Goal: Task Accomplishment & Management: Manage account settings

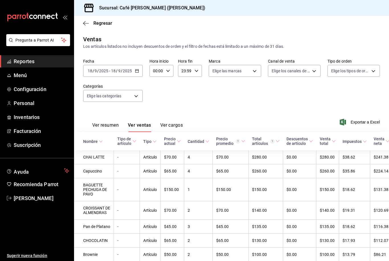
scroll to position [18, 0]
click at [16, 80] on link "Menú" at bounding box center [37, 75] width 74 height 12
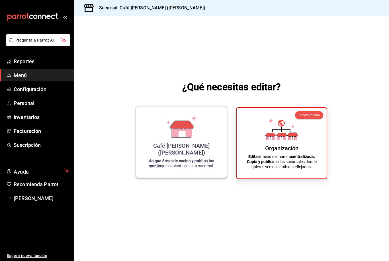
click at [183, 156] on div "Café [PERSON_NAME] ([PERSON_NAME])" at bounding box center [181, 149] width 77 height 14
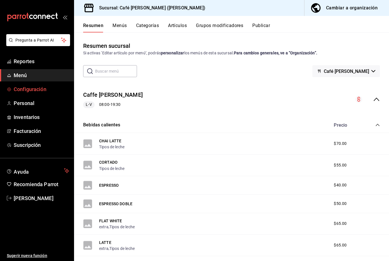
click at [34, 89] on span "Configuración" at bounding box center [42, 89] width 56 height 8
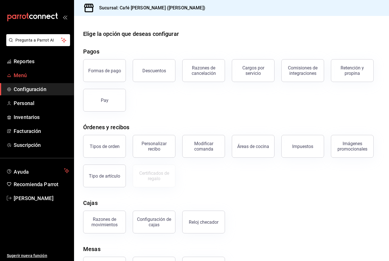
click at [21, 79] on link "Menú" at bounding box center [37, 75] width 74 height 12
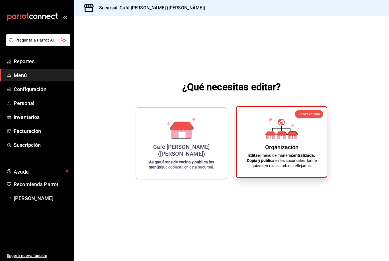
click at [299, 145] on div "Organización Edita el menú de manera centralizada. Copia y publica en las sucur…" at bounding box center [282, 142] width 76 height 62
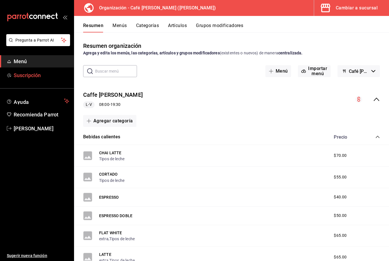
click at [30, 76] on span "Suscripción" at bounding box center [42, 76] width 56 height 8
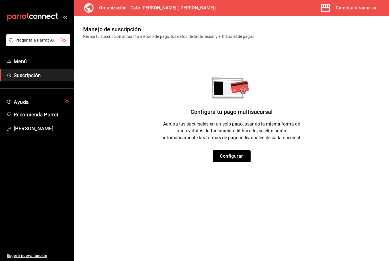
click at [345, 11] on div "Cambiar a sucursal" at bounding box center [357, 8] width 42 height 8
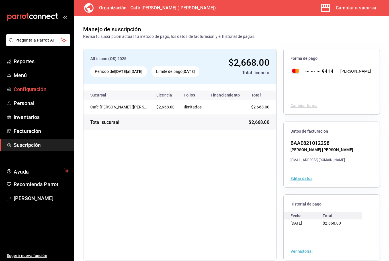
click at [39, 91] on span "Configuración" at bounding box center [42, 89] width 56 height 8
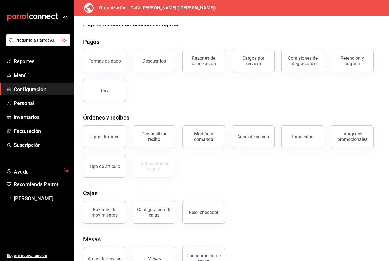
scroll to position [9, 0]
click at [346, 136] on div "Imágenes promocionales" at bounding box center [352, 137] width 35 height 11
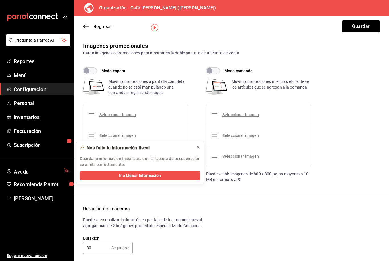
scroll to position [18, 0]
click at [195, 150] on button at bounding box center [198, 147] width 9 height 9
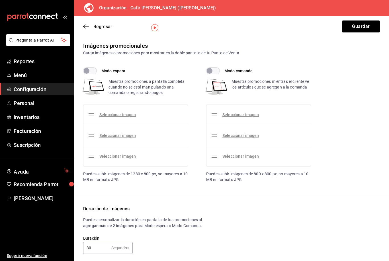
click at [219, 68] on input "Modo comanda" at bounding box center [209, 71] width 21 height 7
checkbox input "true"
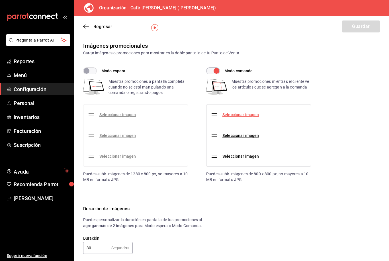
click at [251, 113] on link "Seleccionar imagen" at bounding box center [241, 115] width 36 height 5
click at [0, 0] on input "Seleccionar imagen" at bounding box center [0, 0] width 0 height 0
click at [302, 206] on div "Duración de imágenes" at bounding box center [231, 209] width 297 height 7
click at [93, 68] on input "Modo espera" at bounding box center [86, 71] width 21 height 7
checkbox input "true"
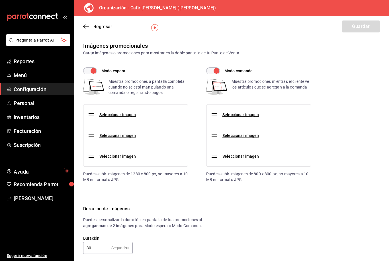
click at [217, 68] on input "Modo comanda" at bounding box center [216, 71] width 21 height 7
checkbox input "false"
click at [131, 113] on link "Seleccionar imagen" at bounding box center [117, 115] width 36 height 5
click at [0, 0] on input "Seleccionar imagen" at bounding box center [0, 0] width 0 height 0
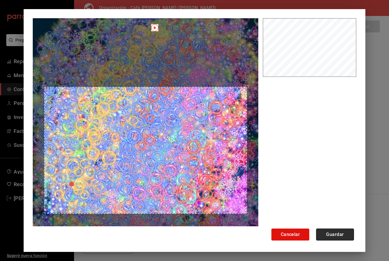
click at [343, 239] on button "Guardar" at bounding box center [335, 235] width 38 height 12
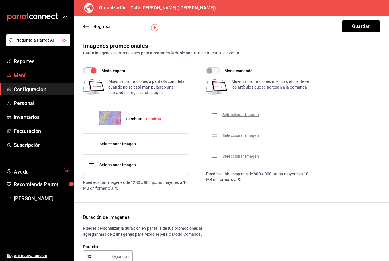
click at [29, 77] on span "Menú" at bounding box center [42, 76] width 56 height 8
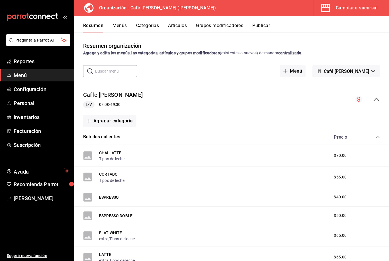
click at [342, 12] on button "Cambiar a sucursal" at bounding box center [349, 8] width 70 height 16
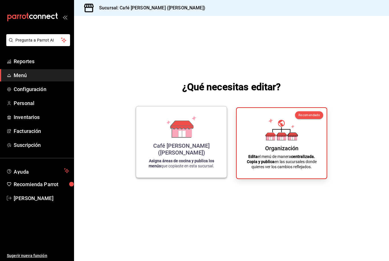
click at [194, 156] on div "Café [PERSON_NAME] ([PERSON_NAME])" at bounding box center [181, 149] width 77 height 14
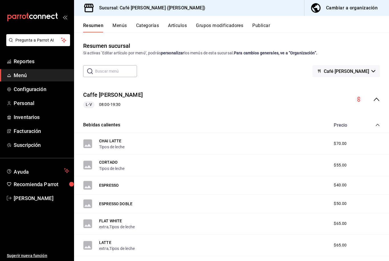
click at [338, 7] on div "Cambiar a organización" at bounding box center [352, 8] width 52 height 8
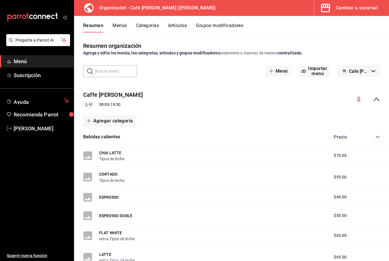
click at [359, 7] on div "Cambiar a sucursal" at bounding box center [357, 8] width 42 height 8
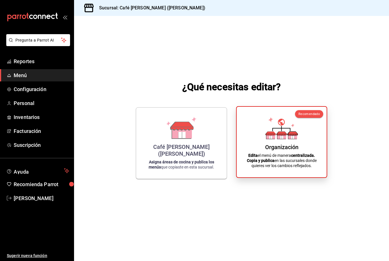
click at [282, 150] on div "Organización Edita el menú de manera centralizada. Copia y publica en las sucur…" at bounding box center [282, 142] width 76 height 62
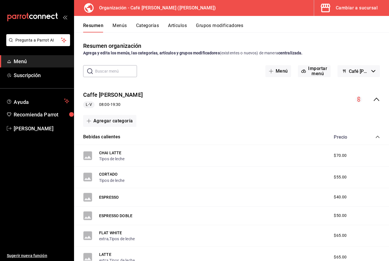
click at [125, 26] on button "Menús" at bounding box center [120, 28] width 14 height 10
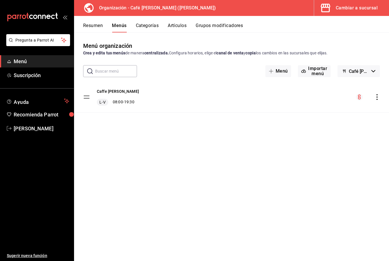
click at [379, 97] on icon "actions" at bounding box center [377, 97] width 6 height 6
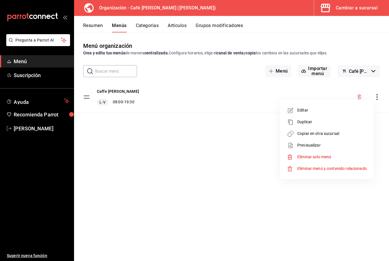
click at [337, 134] on span "Copiar en otra sucursal" at bounding box center [333, 134] width 70 height 6
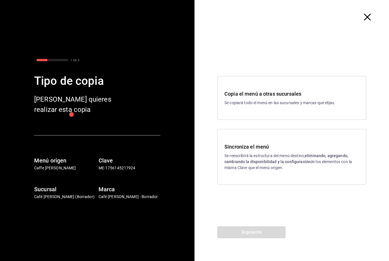
click at [273, 149] on h3 "Sincroniza el menú" at bounding box center [292, 147] width 135 height 8
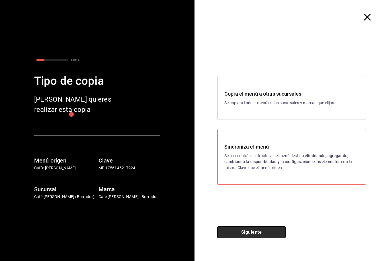
click at [251, 231] on button "Siguiente" at bounding box center [251, 233] width 68 height 12
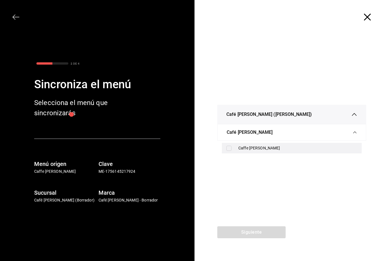
click at [225, 149] on div "Caffe [PERSON_NAME]" at bounding box center [292, 148] width 140 height 11
checkbox input "true"
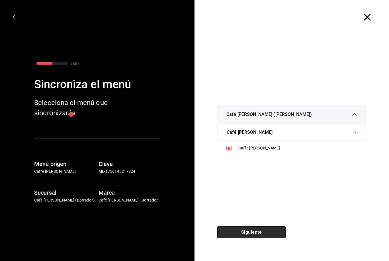
click at [253, 233] on button "Siguiente" at bounding box center [251, 233] width 68 height 12
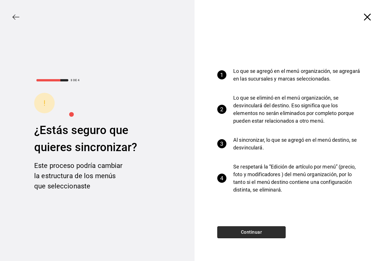
click at [254, 229] on button "Continuar" at bounding box center [251, 233] width 68 height 12
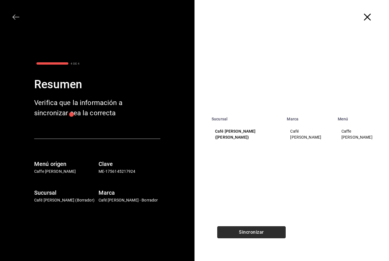
click at [255, 232] on button "Sincronizar" at bounding box center [251, 233] width 68 height 12
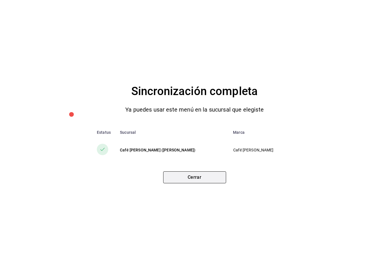
click at [206, 182] on button "Cerrar" at bounding box center [194, 178] width 63 height 12
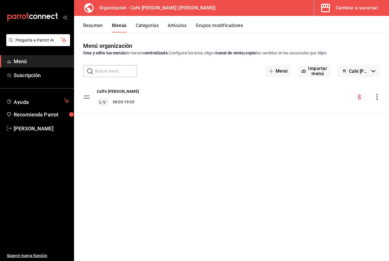
click at [349, 14] on button "Cambiar a sucursal" at bounding box center [349, 8] width 70 height 16
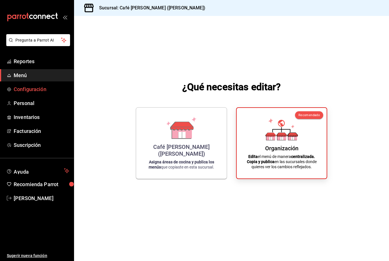
click at [42, 89] on span "Configuración" at bounding box center [42, 89] width 56 height 8
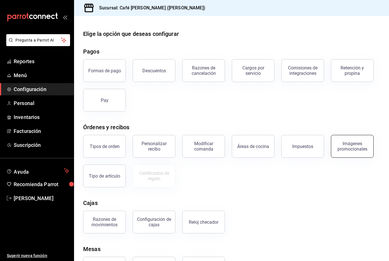
click at [352, 142] on div "Imágenes promocionales" at bounding box center [352, 146] width 35 height 11
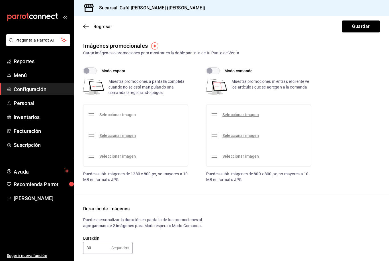
click at [124, 116] on link "Seleccionar imagen" at bounding box center [117, 115] width 36 height 5
click at [0, 0] on input "Seleccionar imagen" at bounding box center [0, 0] width 0 height 0
click at [122, 117] on link "Seleccionar imagen" at bounding box center [117, 115] width 36 height 5
click at [0, 0] on input "Seleccionar imagen" at bounding box center [0, 0] width 0 height 0
click at [30, 78] on span "Menú" at bounding box center [42, 76] width 56 height 8
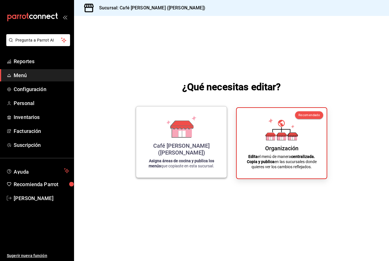
click at [191, 133] on icon at bounding box center [181, 127] width 32 height 22
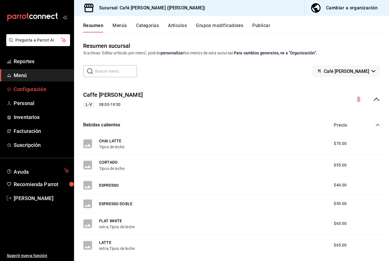
click at [37, 90] on span "Configuración" at bounding box center [42, 89] width 56 height 8
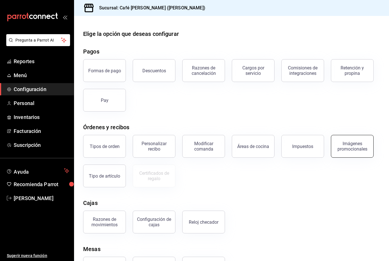
click at [349, 149] on div "Imágenes promocionales" at bounding box center [352, 146] width 35 height 11
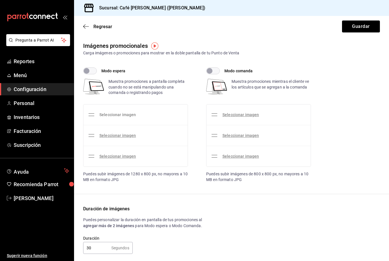
click at [120, 113] on link "Seleccionar imagen" at bounding box center [117, 115] width 36 height 5
click at [0, 0] on input "Seleccionar imagen" at bounding box center [0, 0] width 0 height 0
click at [96, 74] on input "Modo espera" at bounding box center [86, 71] width 21 height 7
checkbox input "true"
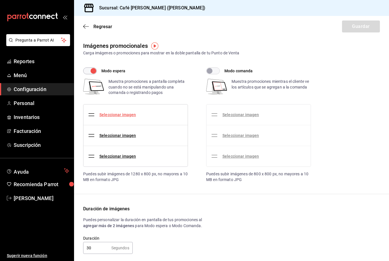
click at [116, 117] on link "Seleccionar imagen" at bounding box center [117, 115] width 36 height 5
click at [0, 0] on input "Seleccionar imagen" at bounding box center [0, 0] width 0 height 0
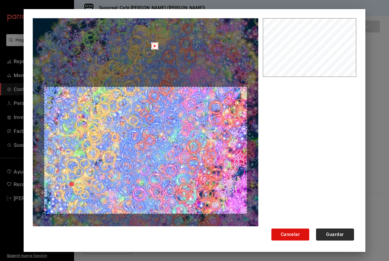
click at [333, 235] on button "Guardar" at bounding box center [335, 235] width 38 height 12
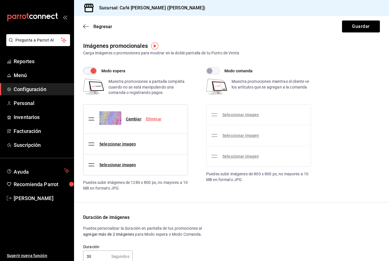
click at [336, 233] on div "Duración de imágenes Puedes personalizar la duración en pantalla de tus promoci…" at bounding box center [231, 238] width 297 height 48
click at [366, 23] on button "Guardar" at bounding box center [361, 27] width 38 height 12
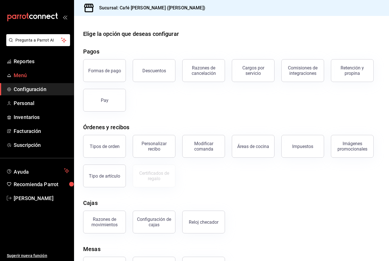
click at [23, 74] on span "Menú" at bounding box center [42, 76] width 56 height 8
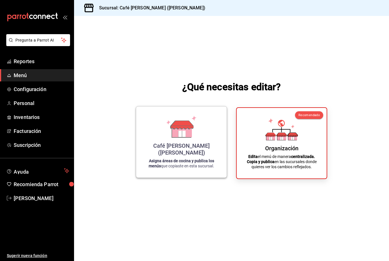
click at [181, 168] on strong "Asigna áreas de cocina y publica los menús" at bounding box center [182, 164] width 66 height 10
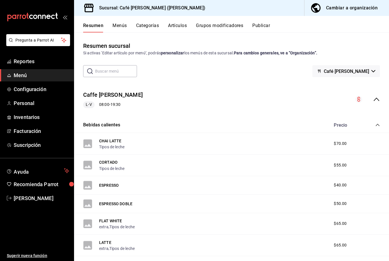
click at [121, 24] on button "Menús" at bounding box center [120, 28] width 14 height 10
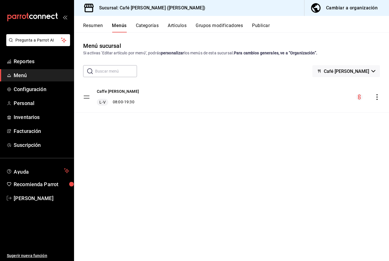
click at [376, 95] on icon "actions" at bounding box center [377, 97] width 6 height 6
click at [304, 166] on div at bounding box center [194, 130] width 389 height 261
click at [355, 13] on button "Cambiar a organización" at bounding box center [345, 8] width 80 height 16
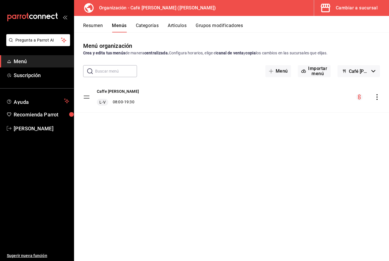
click at [379, 104] on div "Caffe Di [PERSON_NAME] 08:00 - 19:30" at bounding box center [231, 97] width 315 height 31
click at [386, 98] on div "Caffe Di [PERSON_NAME] 08:00 - 19:30" at bounding box center [231, 97] width 315 height 31
click at [378, 100] on icon "actions" at bounding box center [377, 97] width 1 height 6
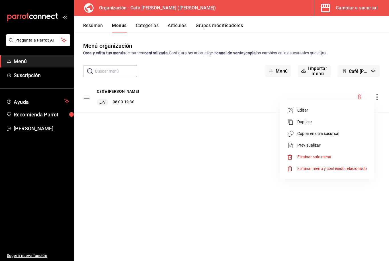
click at [332, 136] on span "Copiar en otra sucursal" at bounding box center [333, 134] width 70 height 6
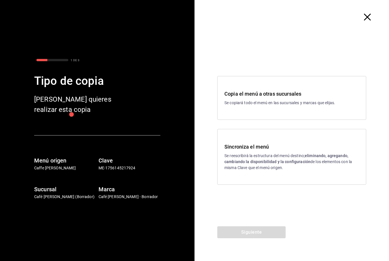
click at [294, 153] on p "Se reescribirá la estructura del menú destino; eliminando, agregando, cambiando…" at bounding box center [292, 162] width 135 height 18
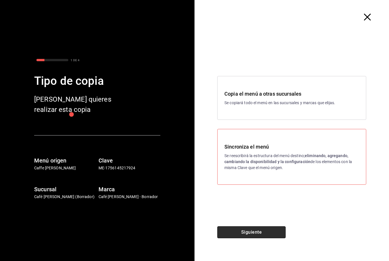
click at [238, 233] on button "Siguiente" at bounding box center [251, 233] width 68 height 12
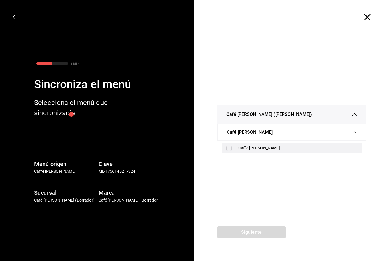
click at [229, 150] on input "checkbox" at bounding box center [229, 148] width 5 height 5
checkbox input "true"
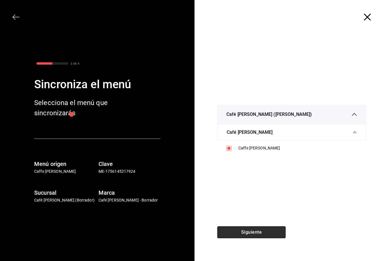
click at [260, 233] on button "Siguiente" at bounding box center [251, 233] width 68 height 12
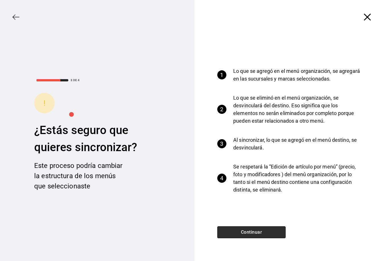
click at [266, 236] on button "Continuar" at bounding box center [251, 233] width 68 height 12
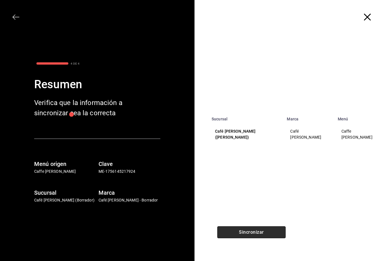
click at [267, 234] on button "Sincronizar" at bounding box center [251, 233] width 68 height 12
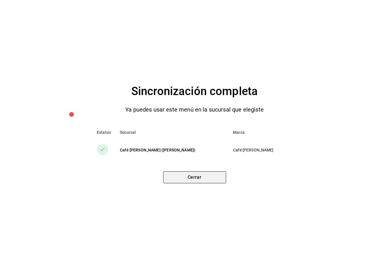
click at [213, 177] on button "Cerrar" at bounding box center [194, 178] width 63 height 12
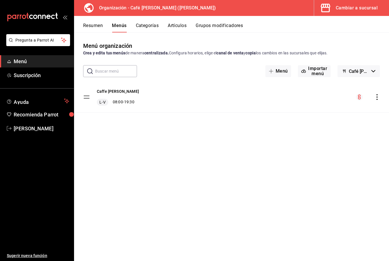
click at [357, 9] on div "Cambiar a sucursal" at bounding box center [357, 8] width 42 height 8
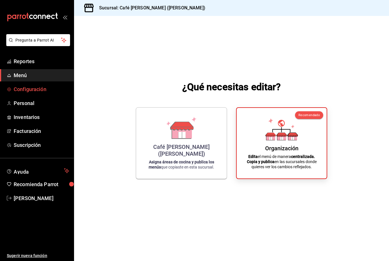
click at [34, 88] on span "Configuración" at bounding box center [42, 89] width 56 height 8
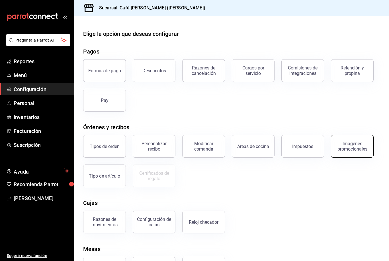
click at [353, 140] on button "Imágenes promocionales" at bounding box center [352, 146] width 43 height 23
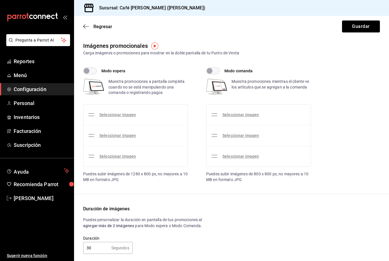
checkbox input "true"
